Goal: Connect with others: Connect with other users

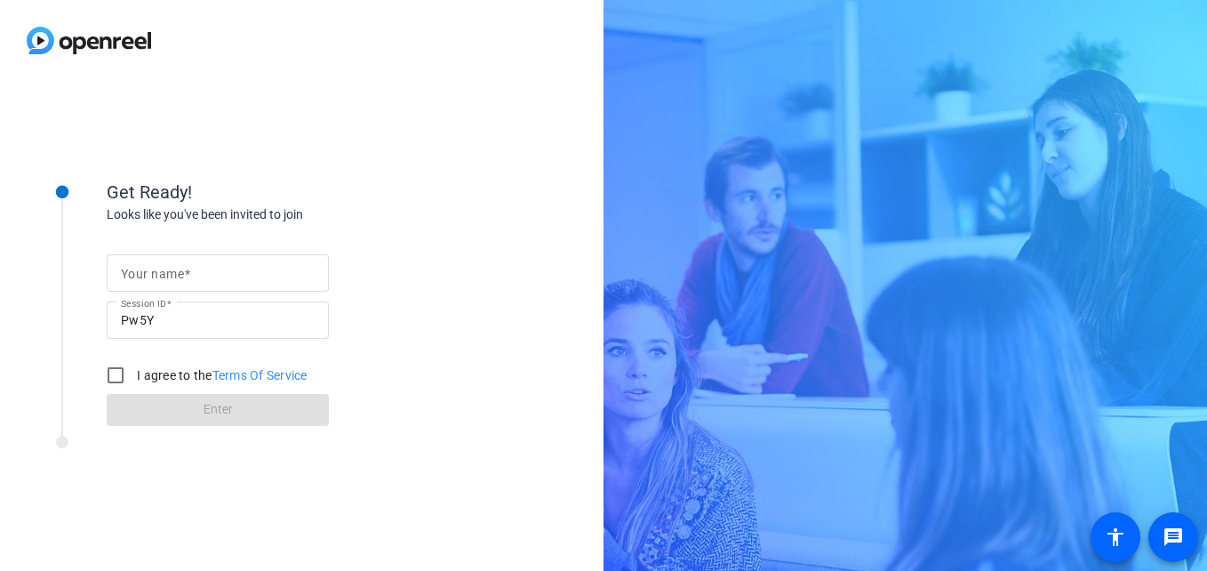
click at [132, 268] on mat-label "Your name" at bounding box center [152, 274] width 63 height 14
click at [132, 268] on input "Your name" at bounding box center [218, 272] width 194 height 21
click at [132, 268] on mat-label "Your name" at bounding box center [152, 274] width 63 height 14
click at [132, 268] on input "Your name" at bounding box center [218, 272] width 194 height 21
type input "[PERSON_NAME]"
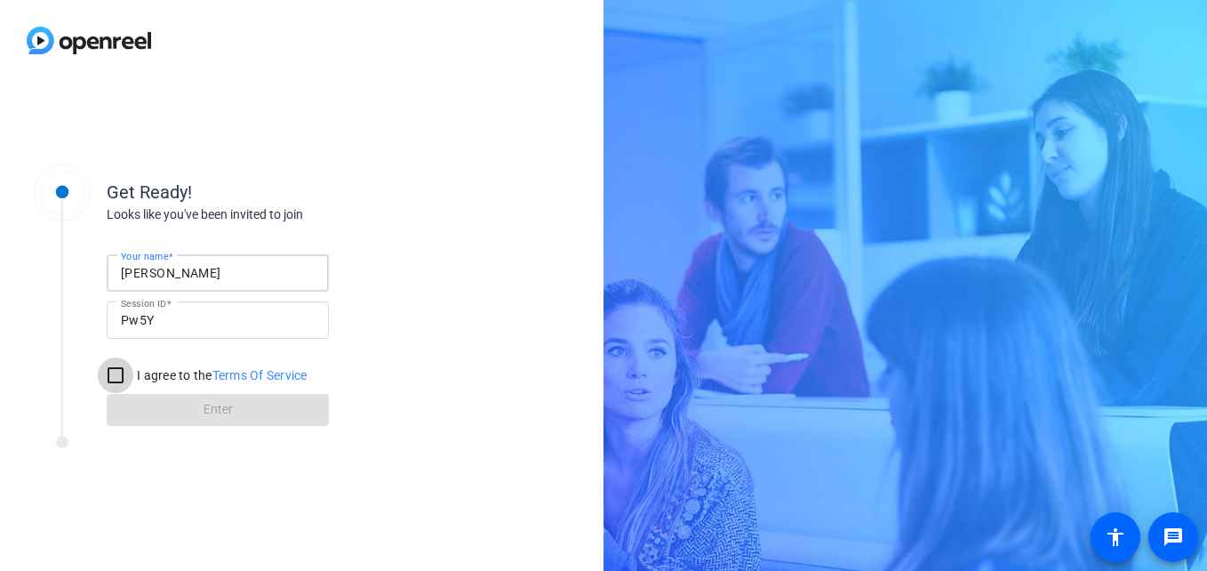
click at [108, 375] on input "I agree to the Terms Of Service" at bounding box center [116, 375] width 36 height 36
checkbox input "true"
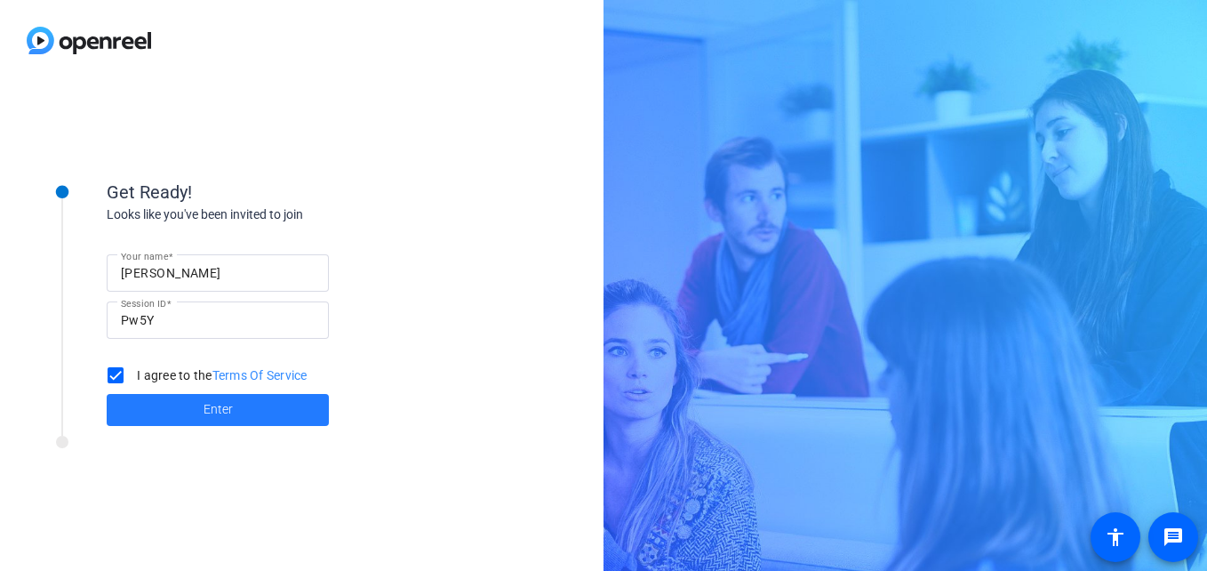
click at [204, 414] on span "Enter" at bounding box center [218, 409] width 29 height 19
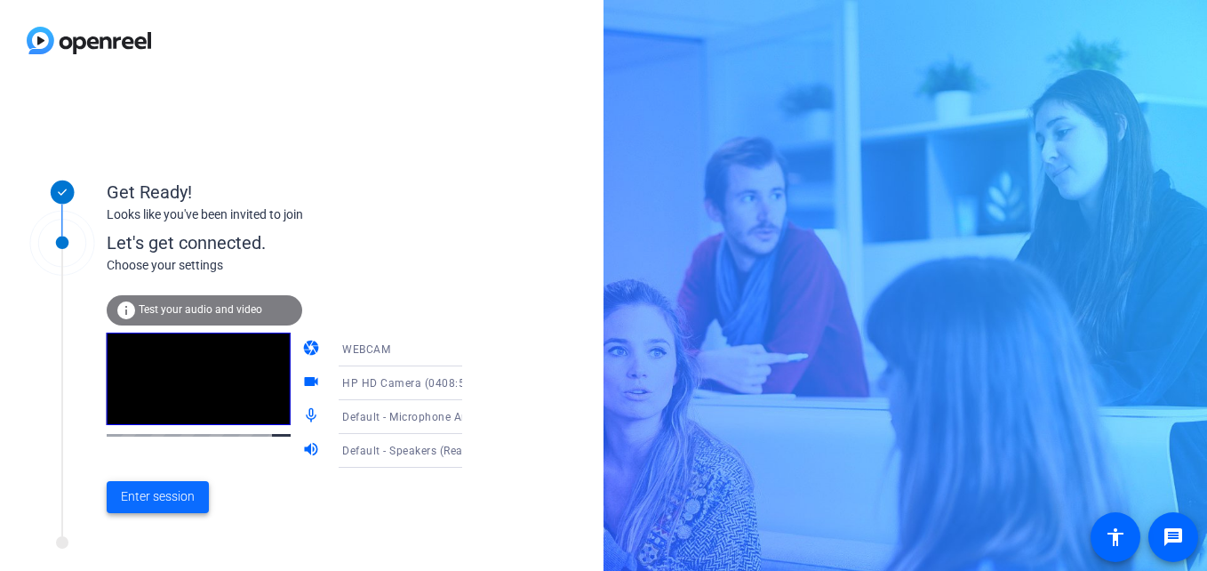
click at [133, 493] on span "Enter session" at bounding box center [158, 496] width 74 height 19
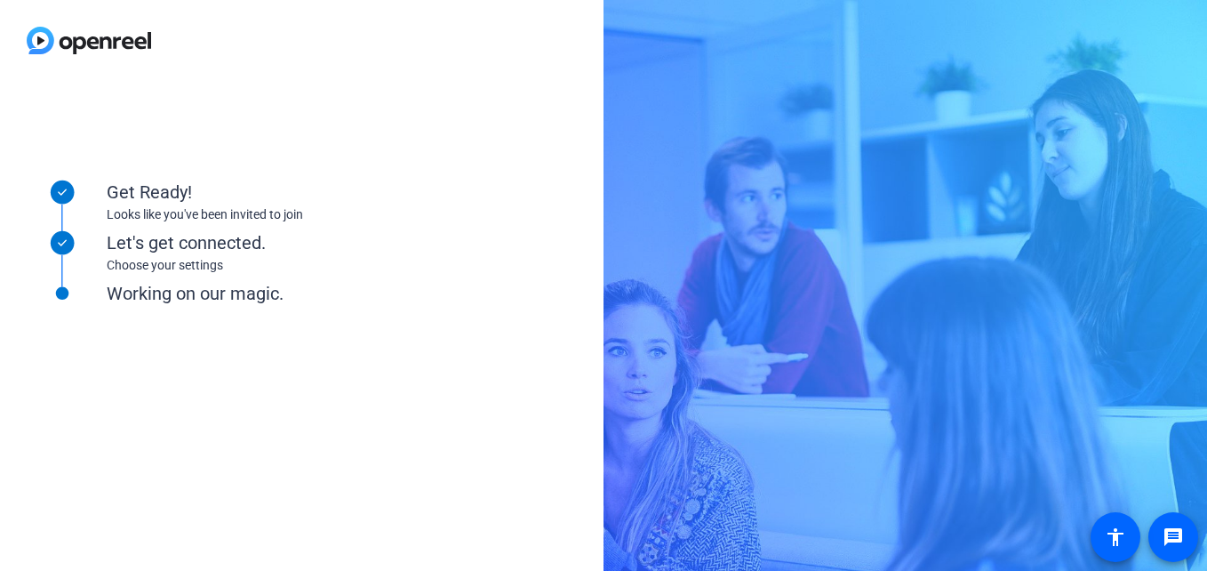
click at [133, 493] on div "Get Ready! Looks like you've been invited to join Let's get connected. Choose y…" at bounding box center [240, 326] width 445 height 356
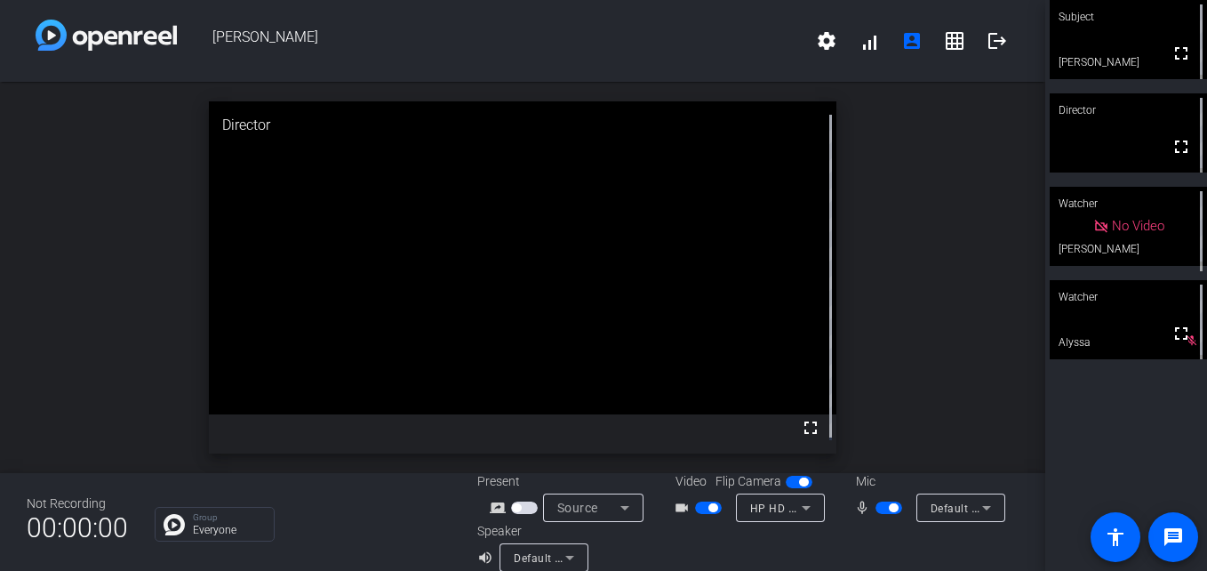
drag, startPoint x: 131, startPoint y: 470, endPoint x: 621, endPoint y: 503, distance: 491.0
click at [621, 503] on icon at bounding box center [624, 507] width 21 height 21
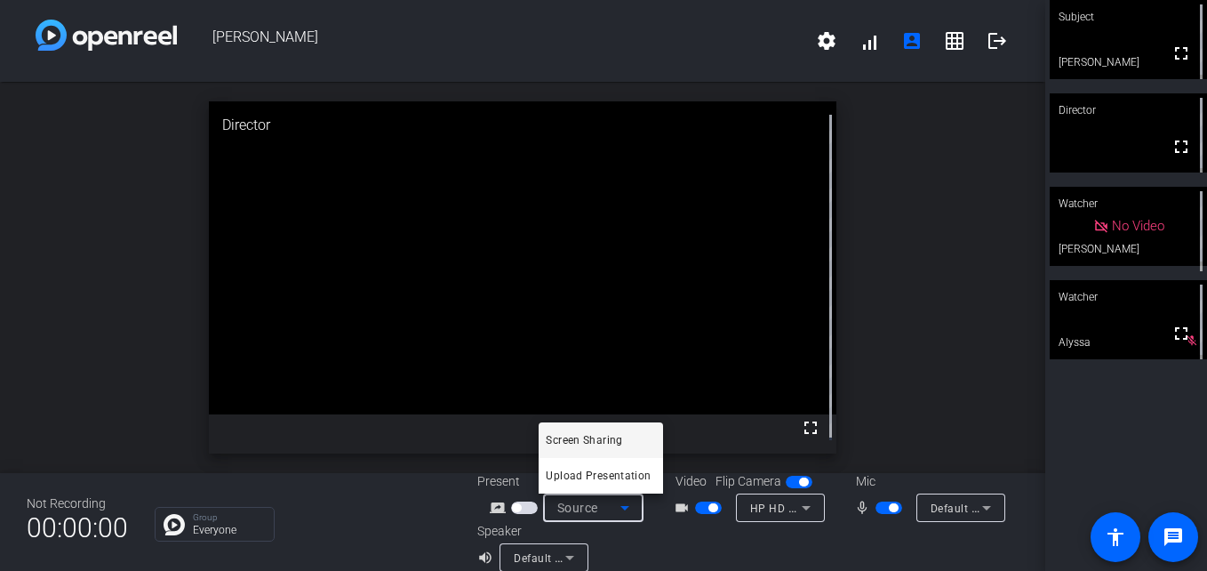
click at [800, 506] on div at bounding box center [603, 285] width 1207 height 571
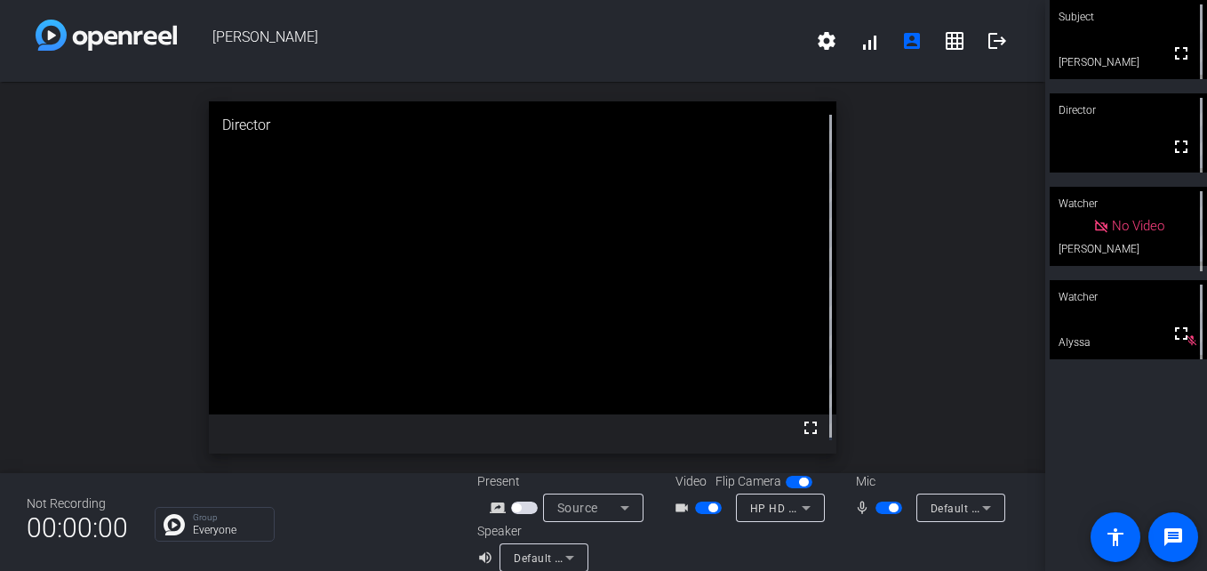
click at [800, 506] on icon at bounding box center [806, 507] width 21 height 21
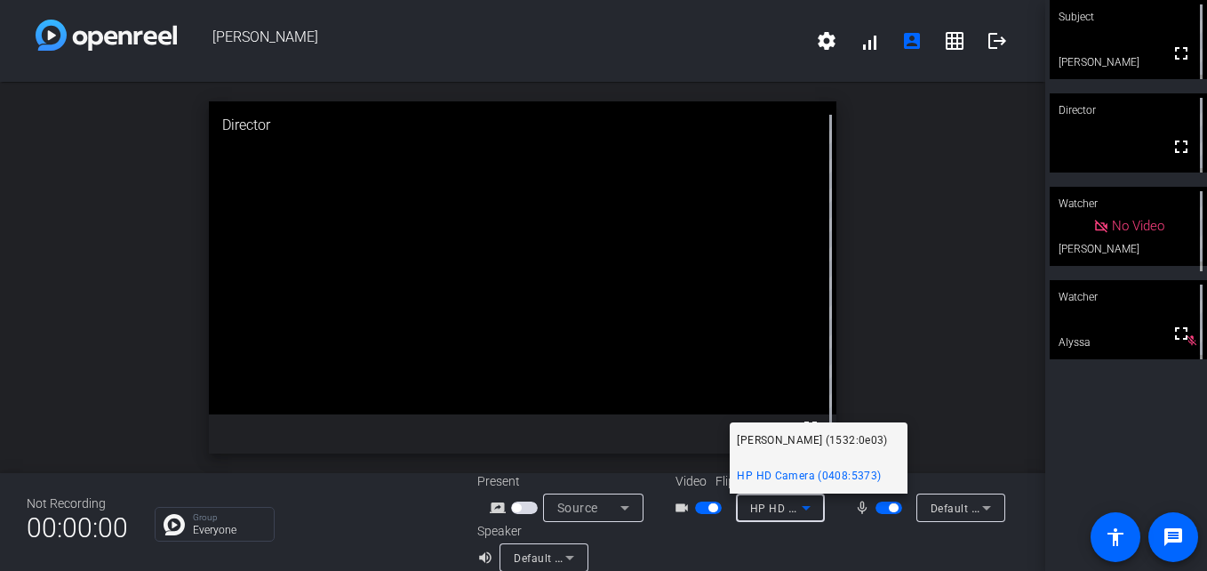
click at [761, 438] on span "[PERSON_NAME] (1532:0e03)" at bounding box center [812, 439] width 150 height 21
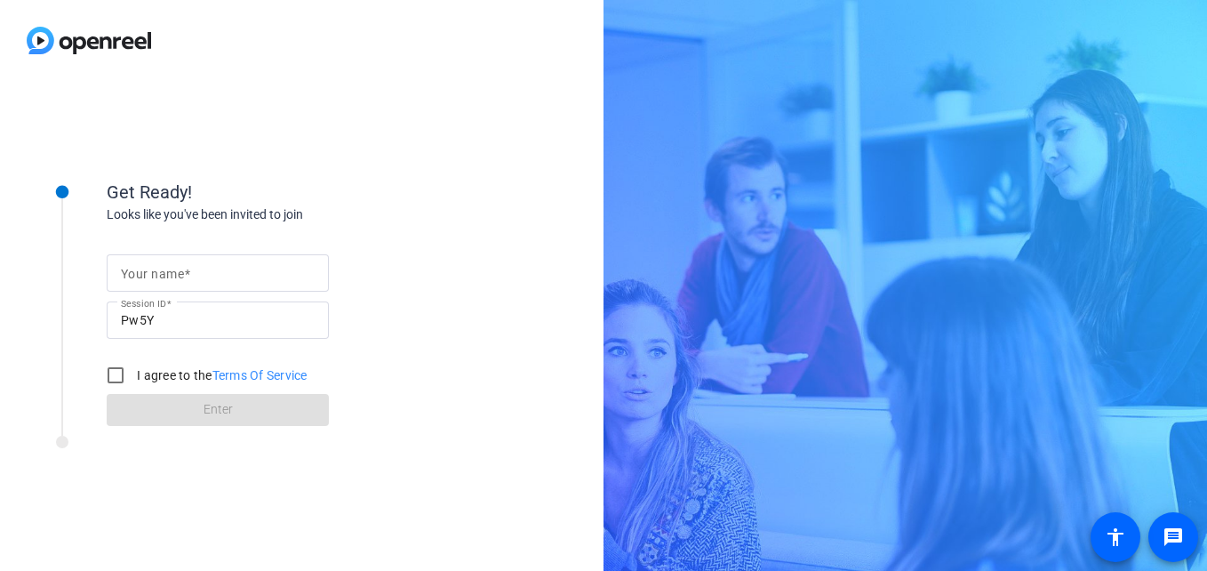
click at [148, 276] on mat-label "Your name" at bounding box center [152, 274] width 63 height 14
click at [148, 276] on input "Your name" at bounding box center [218, 272] width 194 height 21
type input "Sanchita"
click at [116, 376] on input "I agree to the Terms Of Service" at bounding box center [116, 375] width 36 height 36
checkbox input "true"
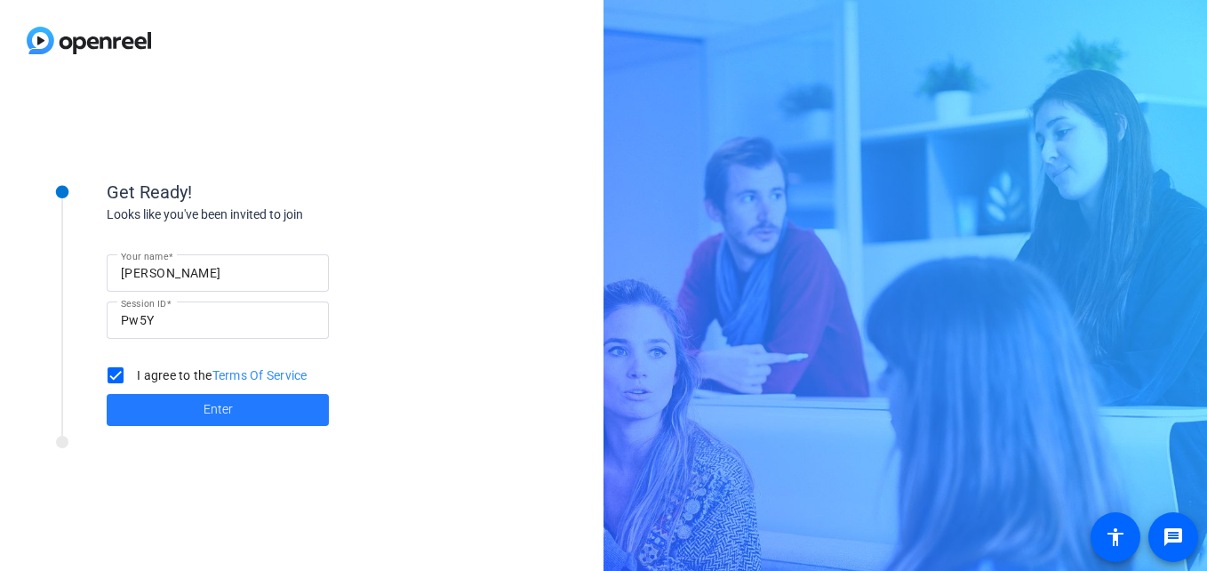
click at [186, 415] on span at bounding box center [218, 410] width 222 height 43
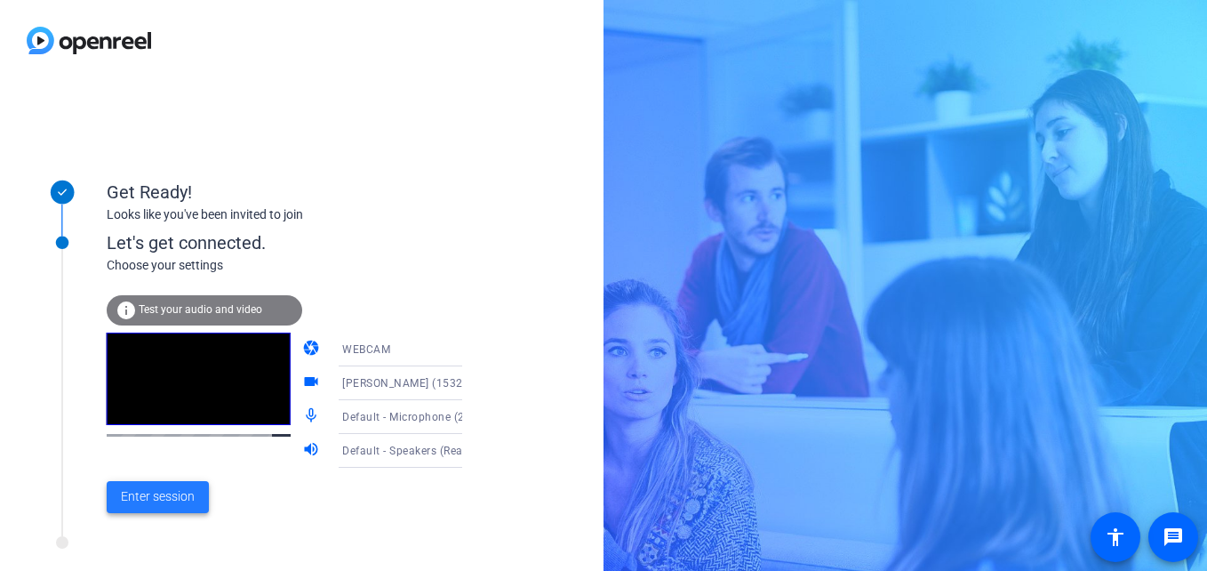
click at [131, 492] on span "Enter session" at bounding box center [158, 496] width 74 height 19
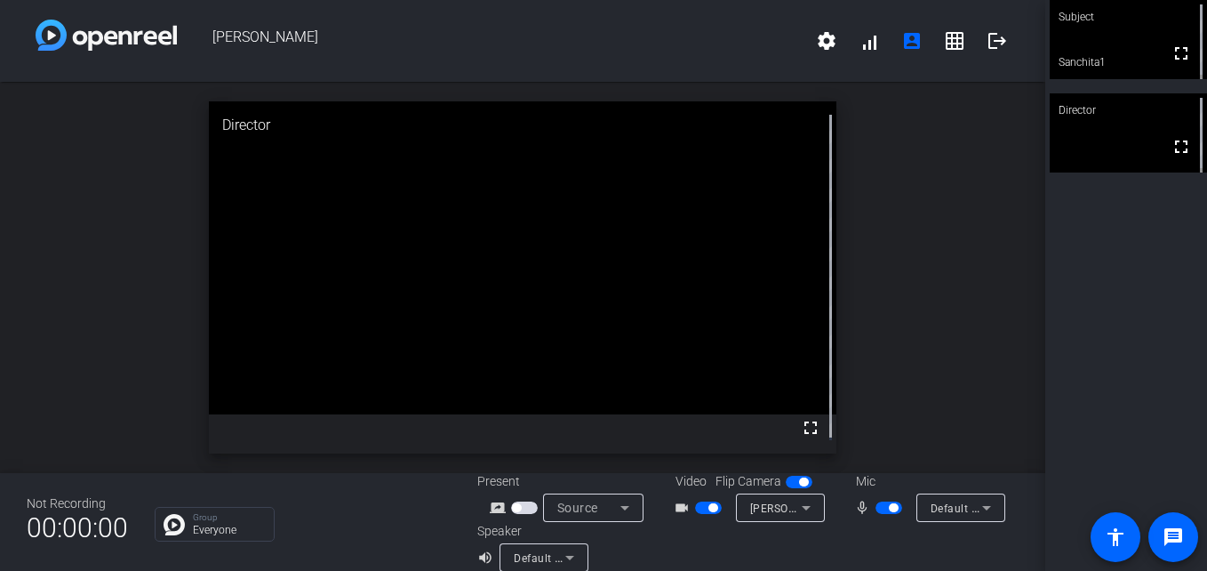
click at [696, 505] on span "button" at bounding box center [708, 507] width 27 height 12
